Goal: Information Seeking & Learning: Learn about a topic

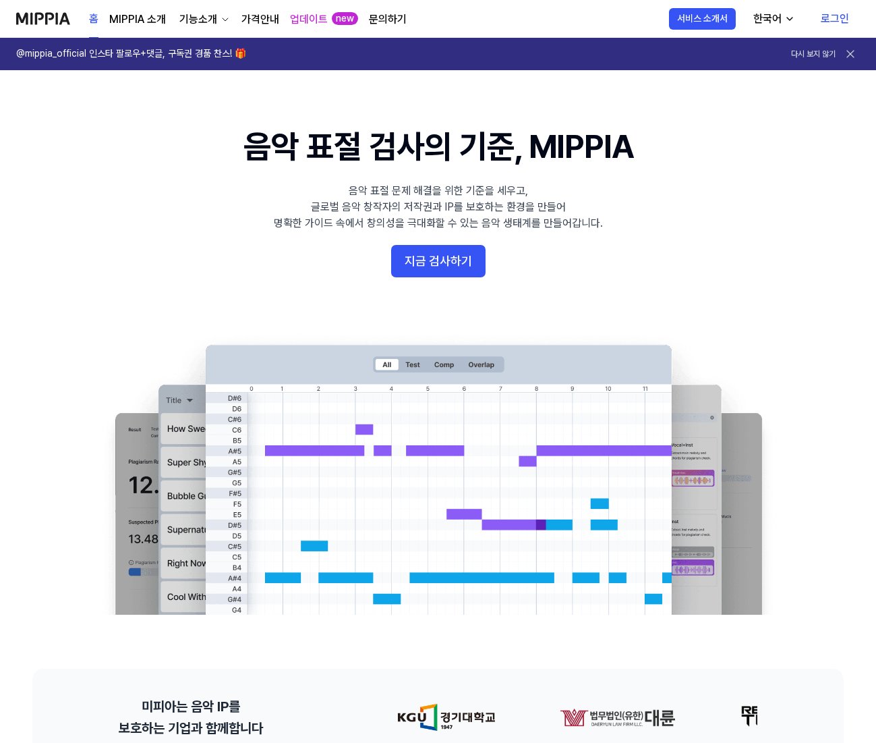
click at [825, 26] on link "로그인" at bounding box center [835, 19] width 50 height 38
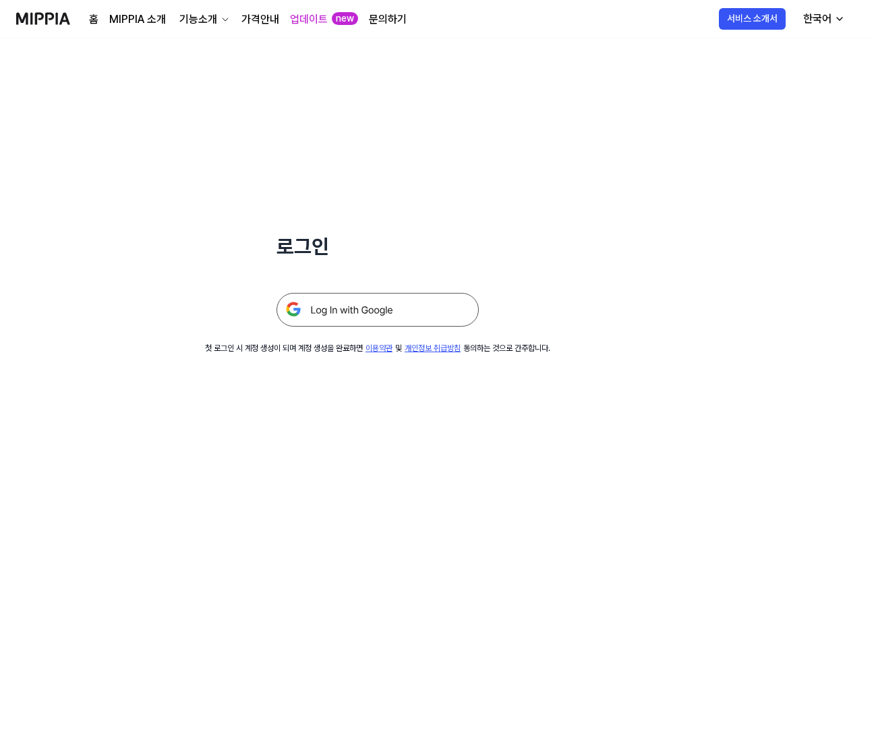
click at [369, 315] on img at bounding box center [378, 310] width 202 height 34
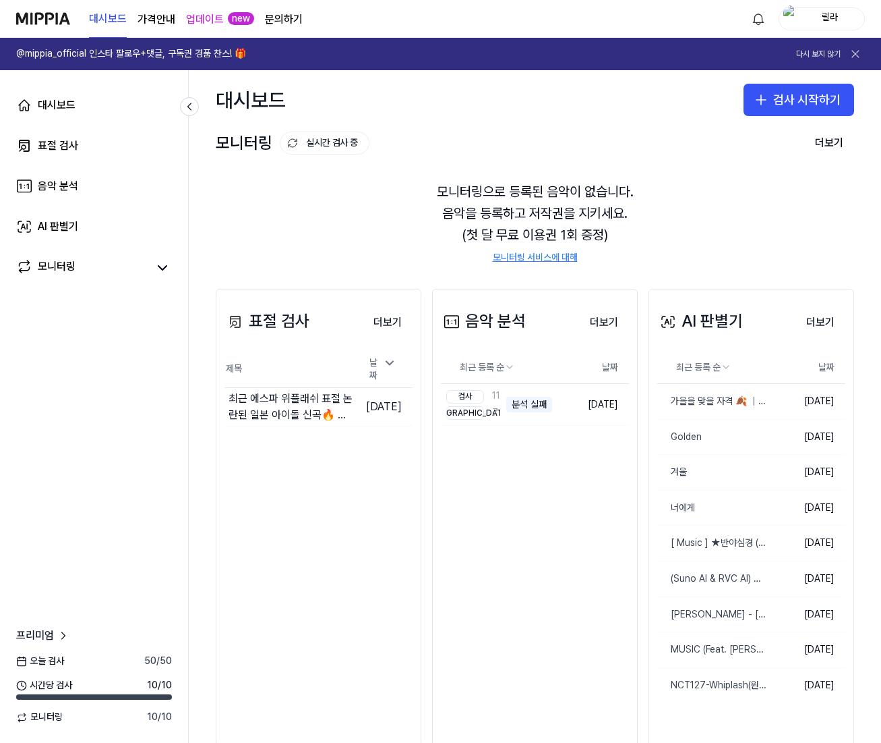
drag, startPoint x: 358, startPoint y: 528, endPoint x: 266, endPoint y: 527, distance: 92.4
click at [358, 528] on div "표절 검사 더보기 표절 검사 제목 날짜 최근 에스파 위플래쉬 표절 논란된 일본 아이돌 신곡🔥 ｜ M!LK - イイじゃん(이이쟝) 이동하기 [D…" at bounding box center [319, 518] width 206 height 458
click at [239, 477] on div "표절 검사 더보기 표절 검사 제목 날짜 최근 에스파 위플래쉬 표절 논란된 일본 아이돌 신곡🔥 ｜ M!LK - イイじゃん(이이쟝) 이동하기 [D…" at bounding box center [319, 518] width 206 height 458
click at [711, 401] on td "가을을 맞을 자격 🍂 ｜ [PERSON_NAME] AI MUSIC 삭제" at bounding box center [713, 401] width 110 height 35
click at [681, 399] on div "가을을 맞을 자격 🍂 ｜ [PERSON_NAME] AI MUSIC" at bounding box center [687, 401] width 59 height 13
